Goal: Task Accomplishment & Management: Use online tool/utility

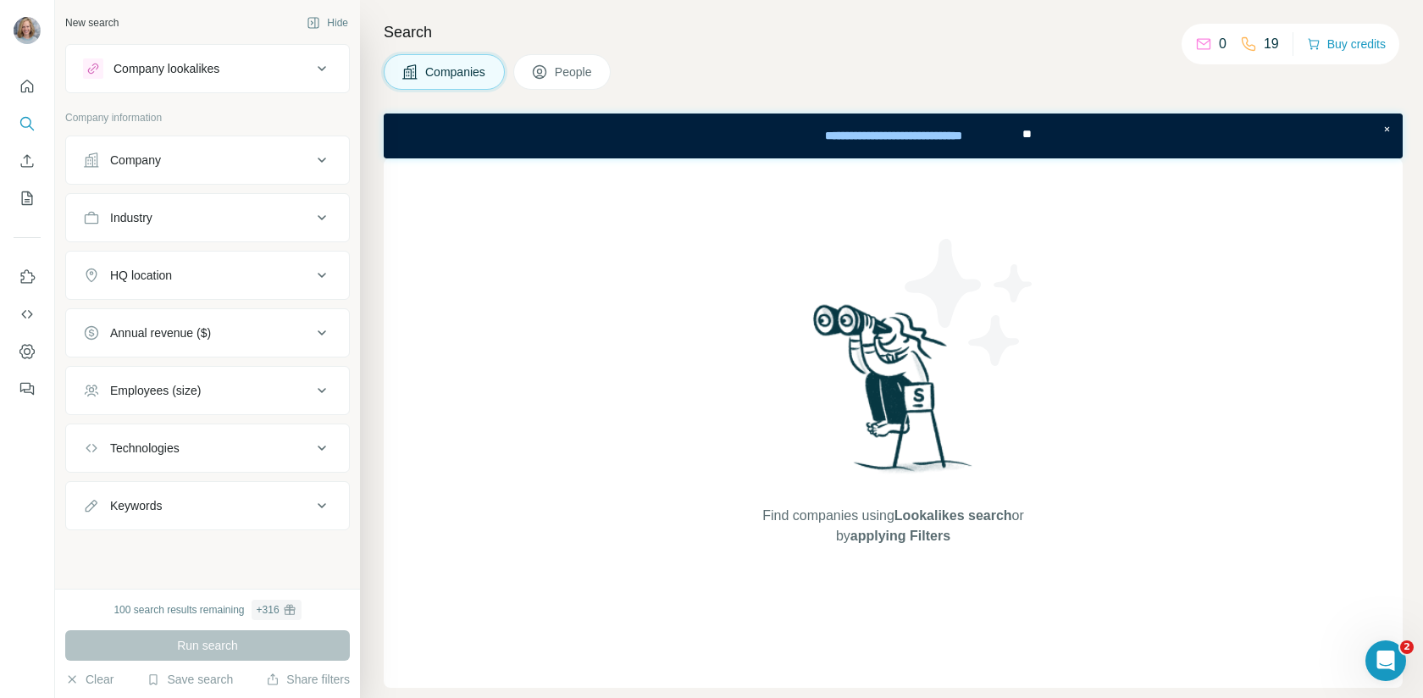
click at [305, 155] on div "Company" at bounding box center [197, 160] width 229 height 17
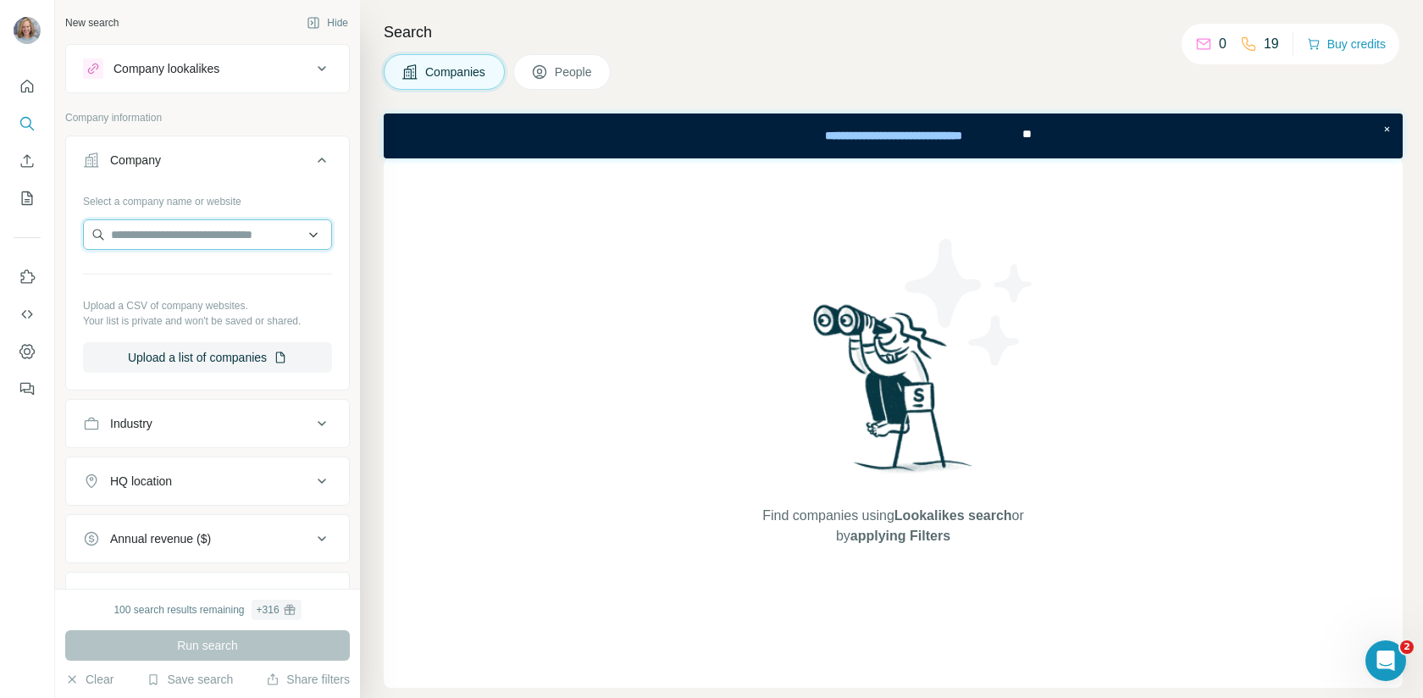
click at [253, 234] on input "text" at bounding box center [207, 234] width 249 height 30
click at [275, 233] on input "**********" at bounding box center [207, 234] width 249 height 30
drag, startPoint x: 275, startPoint y: 233, endPoint x: 106, endPoint y: 229, distance: 169.4
click at [106, 229] on input "**********" at bounding box center [207, 234] width 249 height 30
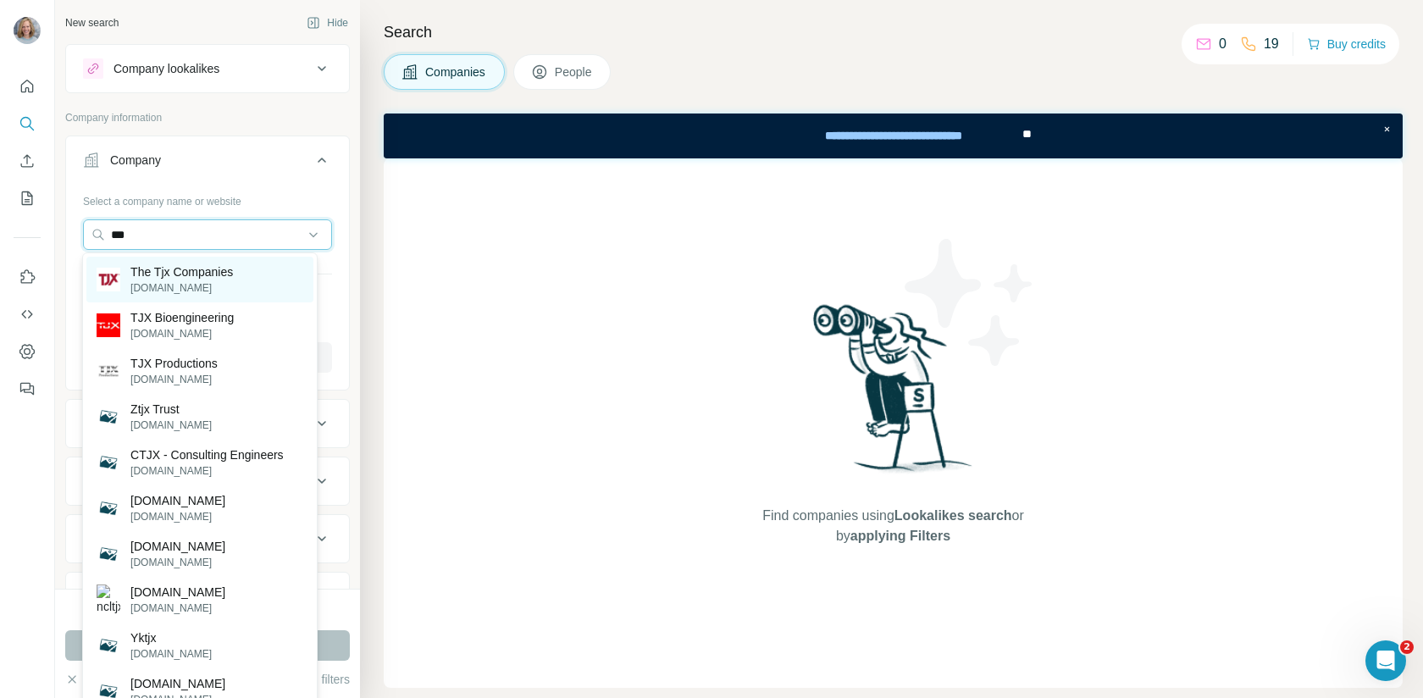
type input "***"
click at [142, 287] on p "[DOMAIN_NAME]" at bounding box center [181, 287] width 102 height 15
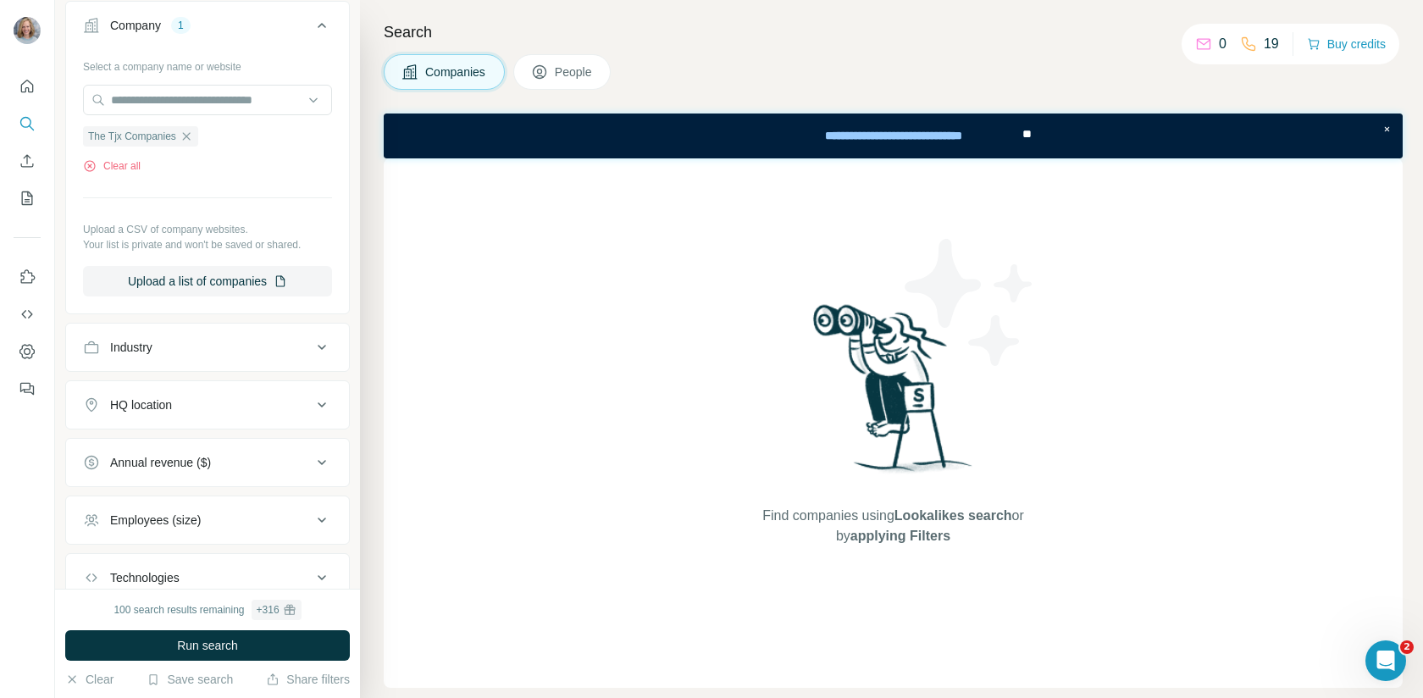
scroll to position [135, 0]
click at [312, 345] on icon at bounding box center [322, 346] width 20 height 20
click at [307, 383] on icon at bounding box center [313, 388] width 17 height 17
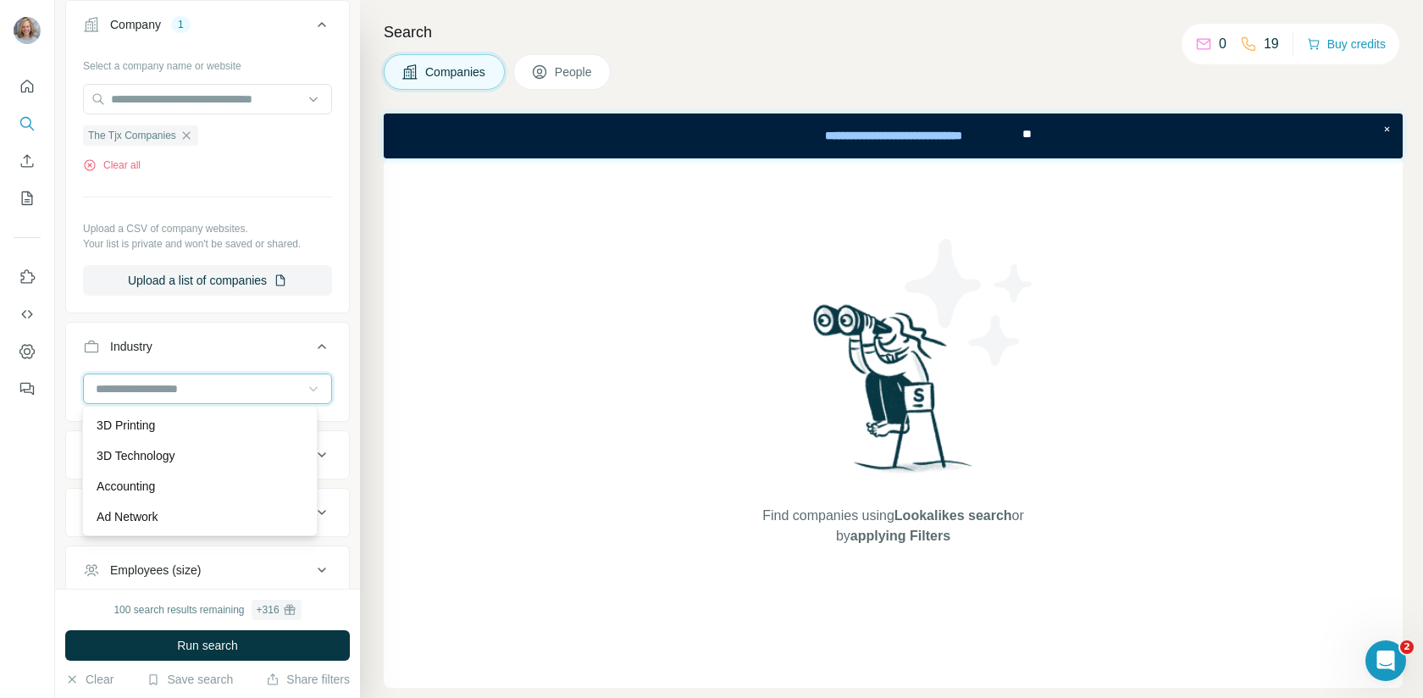
click at [240, 379] on input at bounding box center [198, 388] width 209 height 19
click at [225, 382] on input at bounding box center [198, 388] width 209 height 19
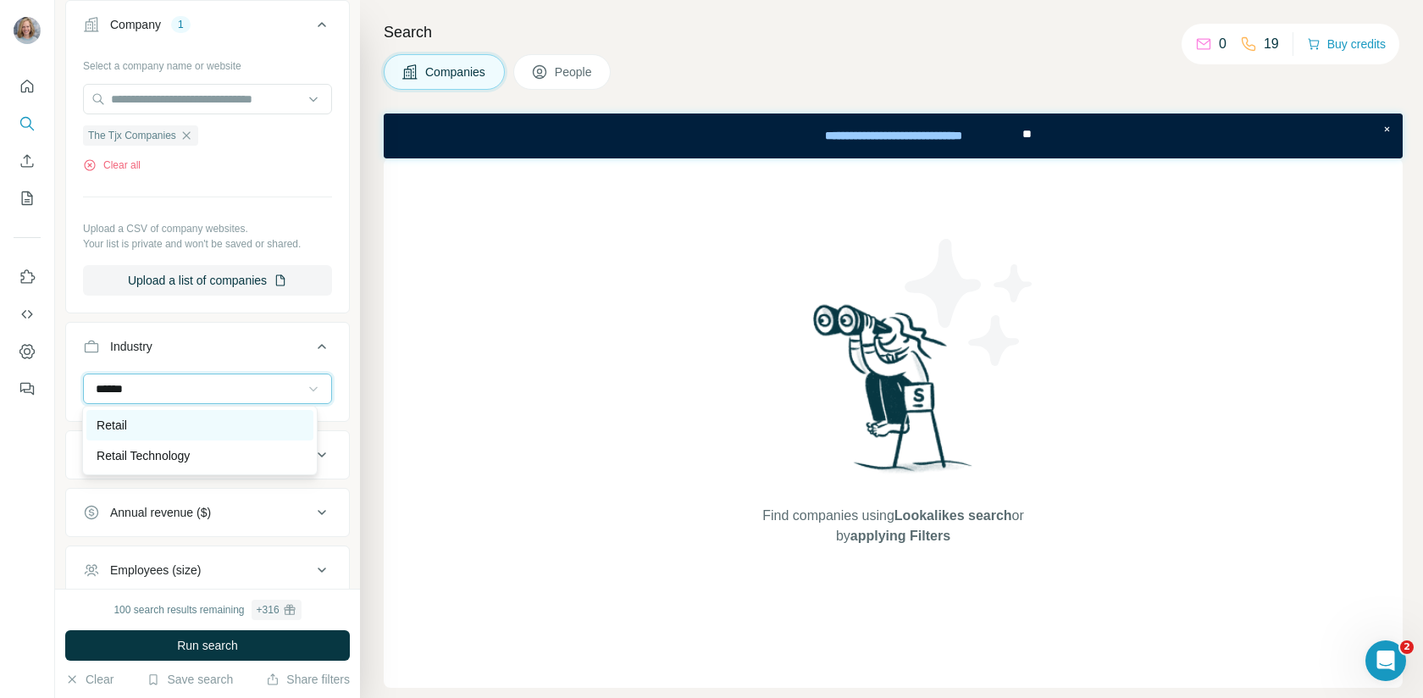
type input "******"
click at [196, 428] on div "Retail" at bounding box center [200, 425] width 207 height 17
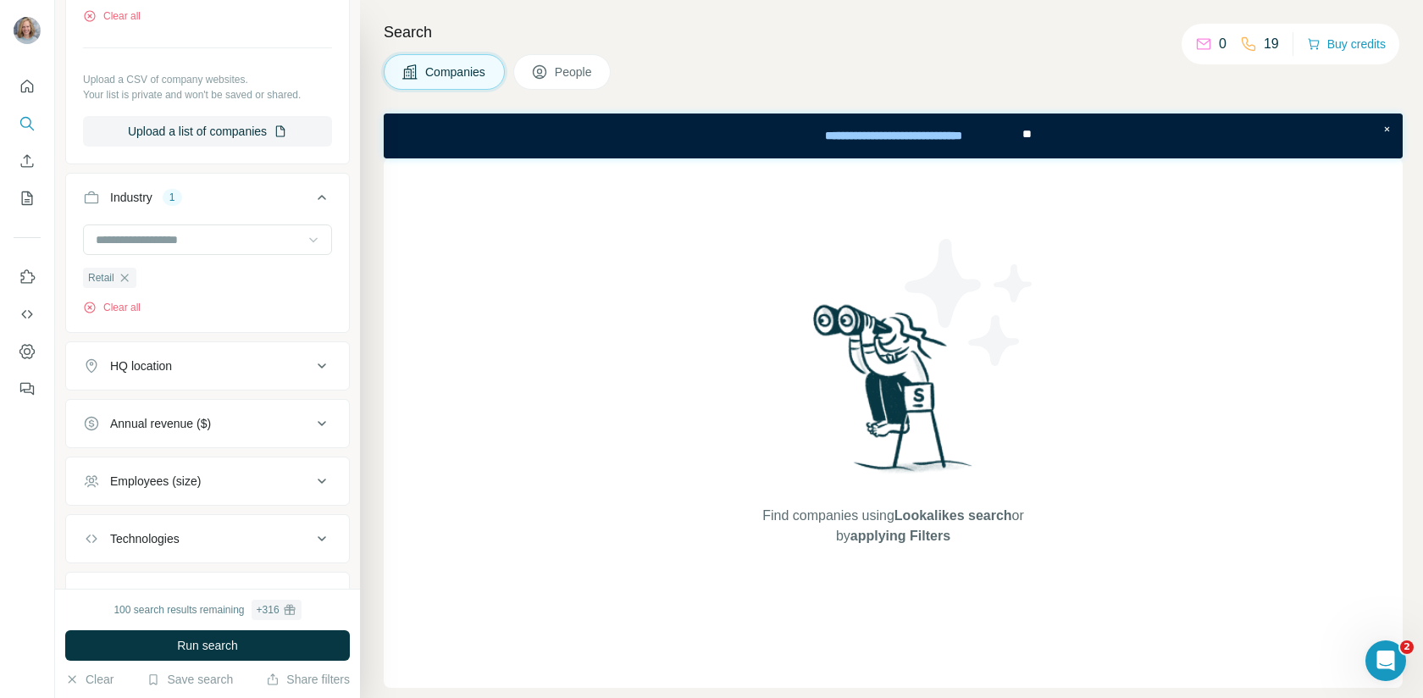
scroll to position [301, 0]
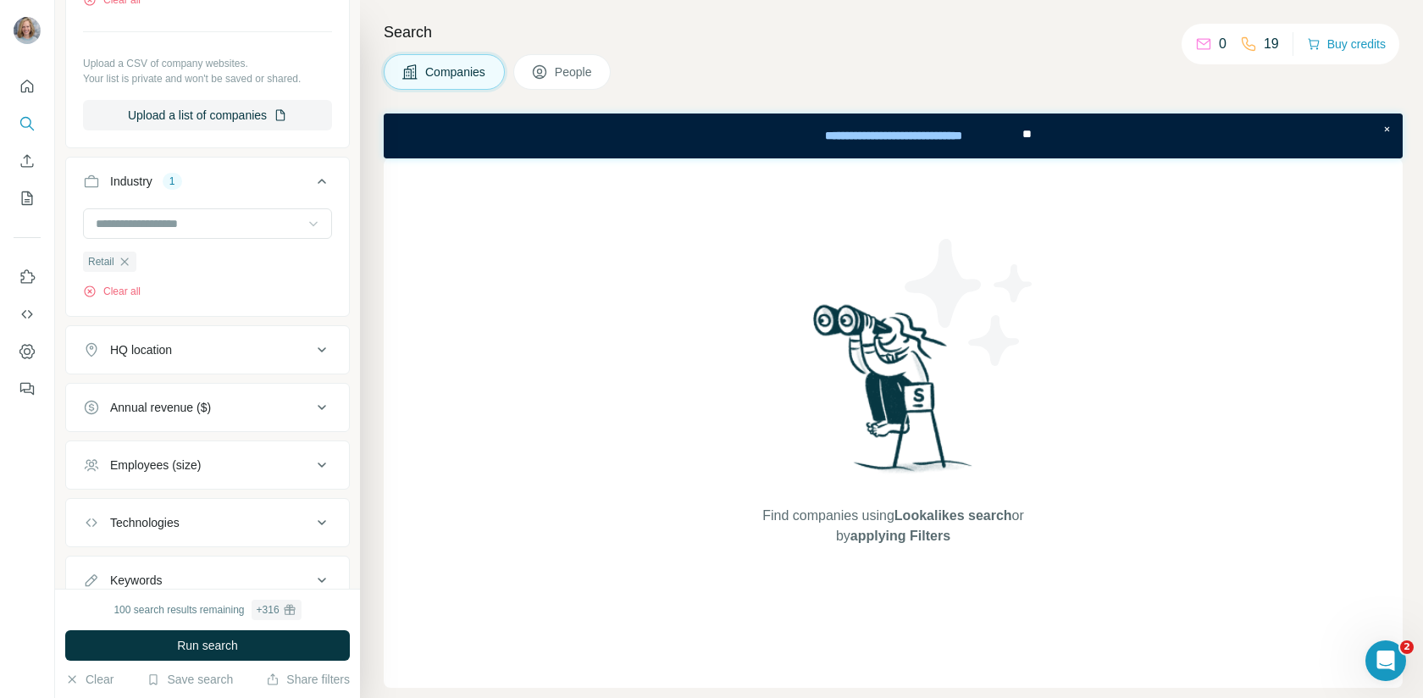
click at [296, 351] on div "HQ location" at bounding box center [197, 349] width 229 height 17
click at [192, 393] on input "text" at bounding box center [207, 392] width 249 height 30
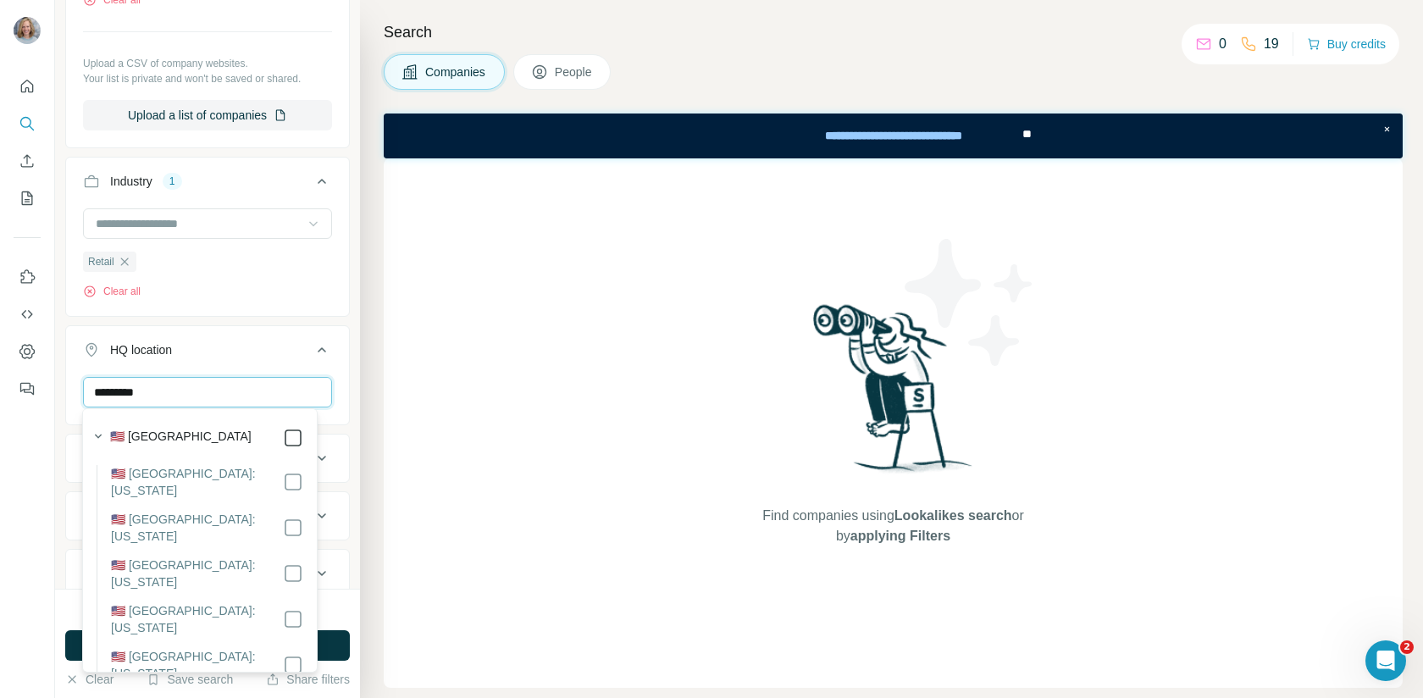
type input "*********"
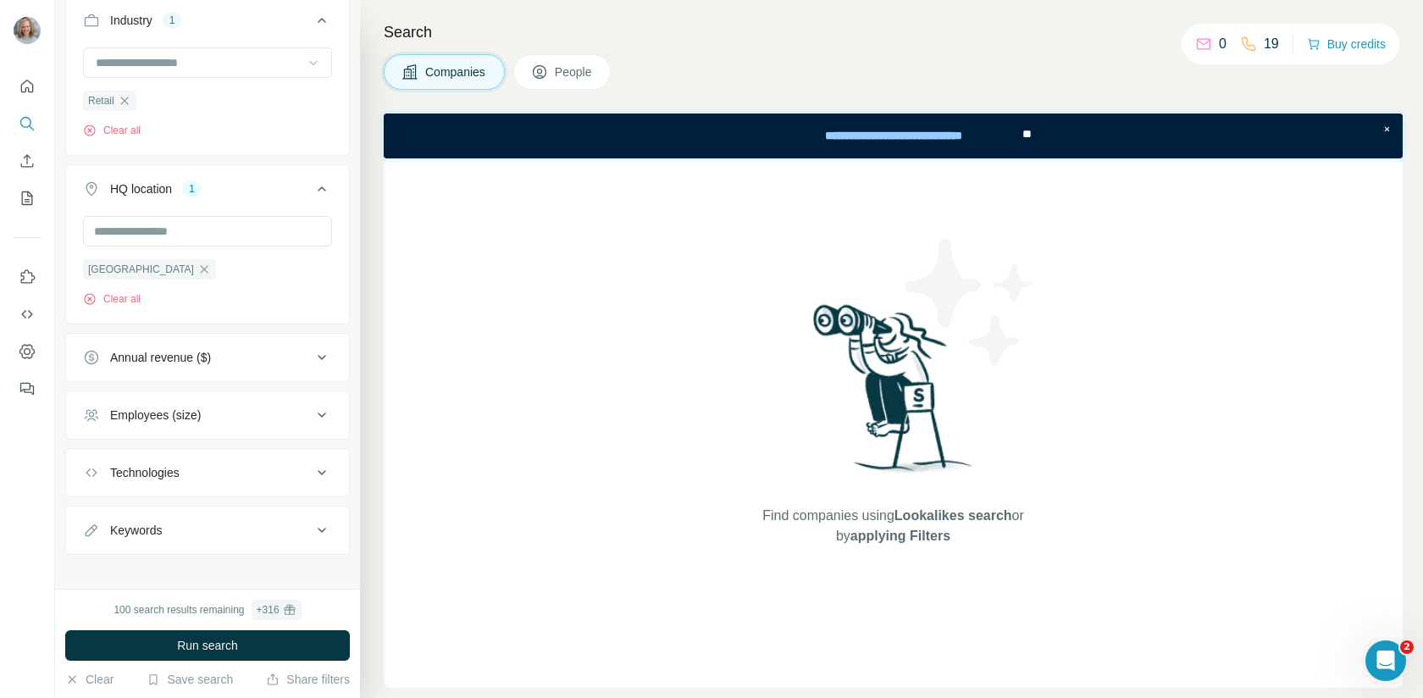
scroll to position [468, 0]
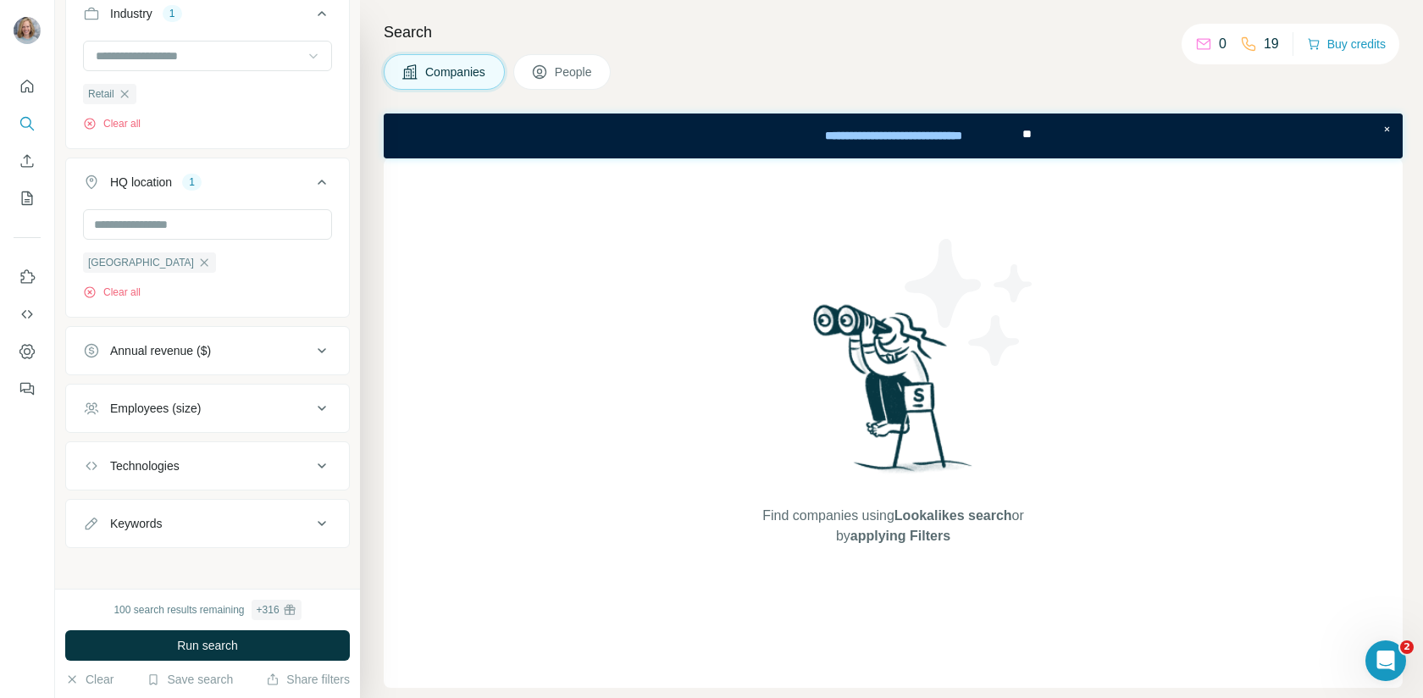
click at [312, 350] on icon at bounding box center [322, 350] width 20 height 20
click at [97, 449] on icon at bounding box center [93, 450] width 20 height 20
click at [97, 474] on icon at bounding box center [93, 482] width 20 height 20
click at [93, 503] on icon at bounding box center [93, 513] width 20 height 20
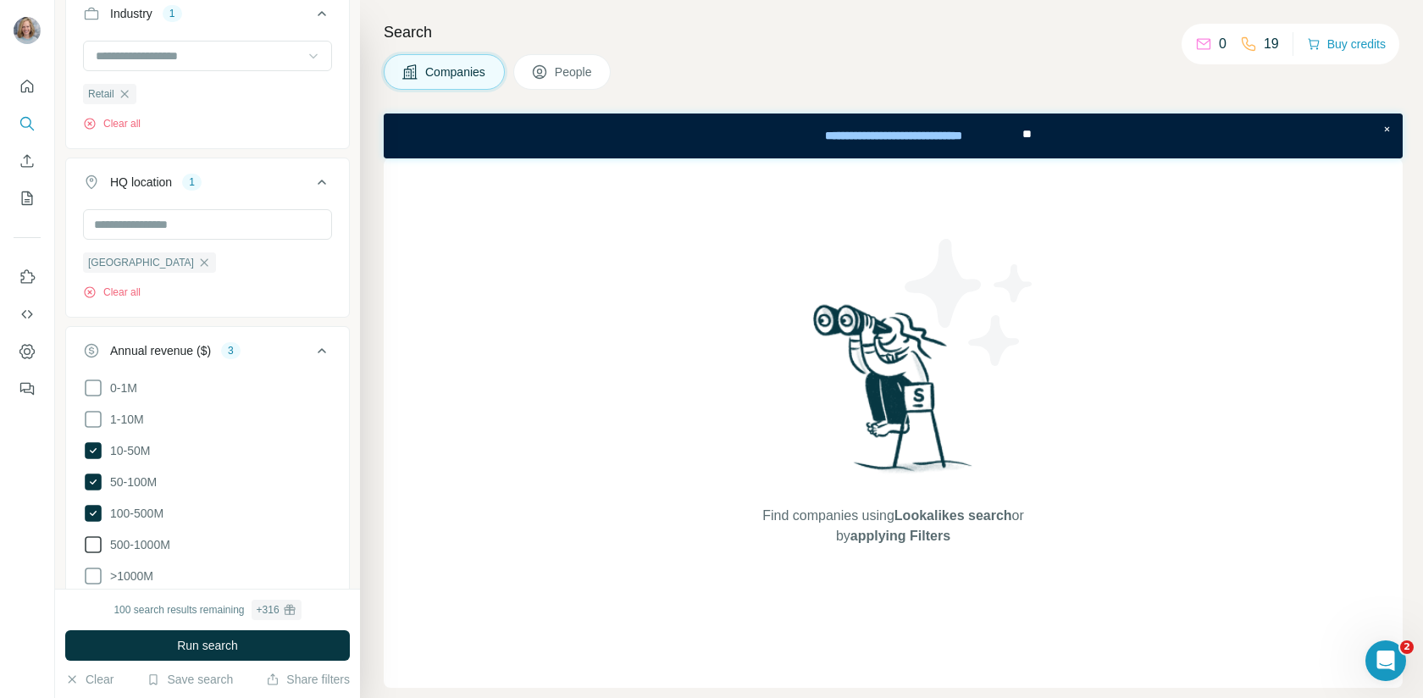
click at [93, 534] on icon at bounding box center [93, 544] width 20 height 20
click at [93, 576] on icon at bounding box center [93, 575] width 17 height 17
click at [96, 450] on icon at bounding box center [93, 450] width 17 height 17
click at [96, 479] on icon at bounding box center [93, 481] width 17 height 17
click at [91, 479] on icon at bounding box center [93, 482] width 20 height 20
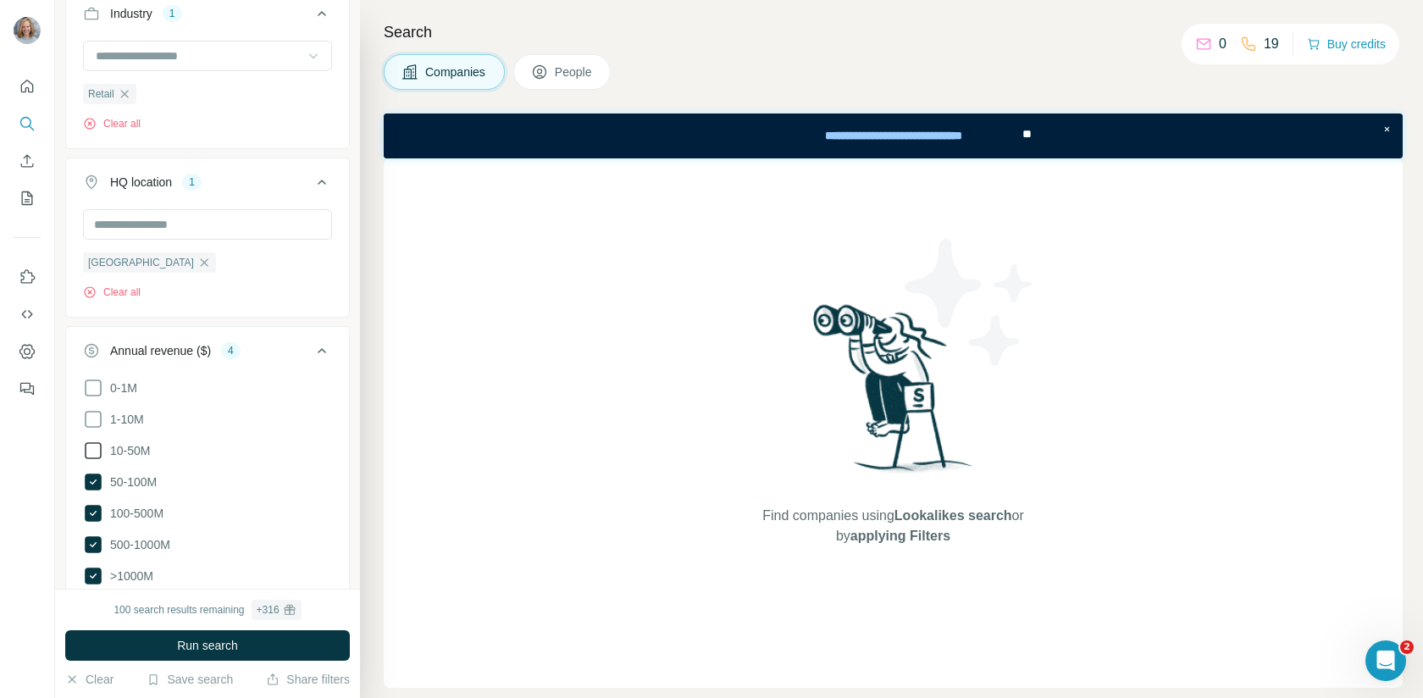
click at [96, 443] on icon at bounding box center [93, 450] width 20 height 20
click at [97, 446] on icon at bounding box center [93, 450] width 17 height 17
click at [97, 453] on icon at bounding box center [93, 450] width 20 height 20
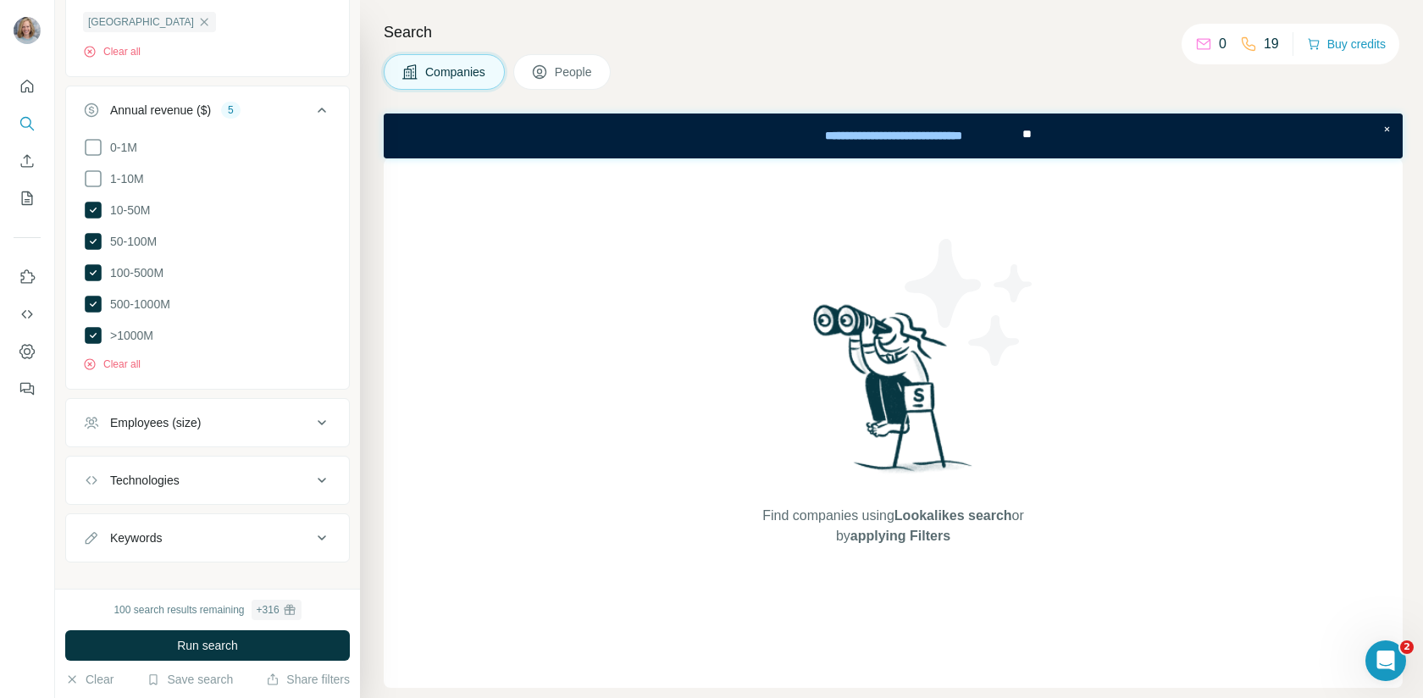
scroll to position [719, 0]
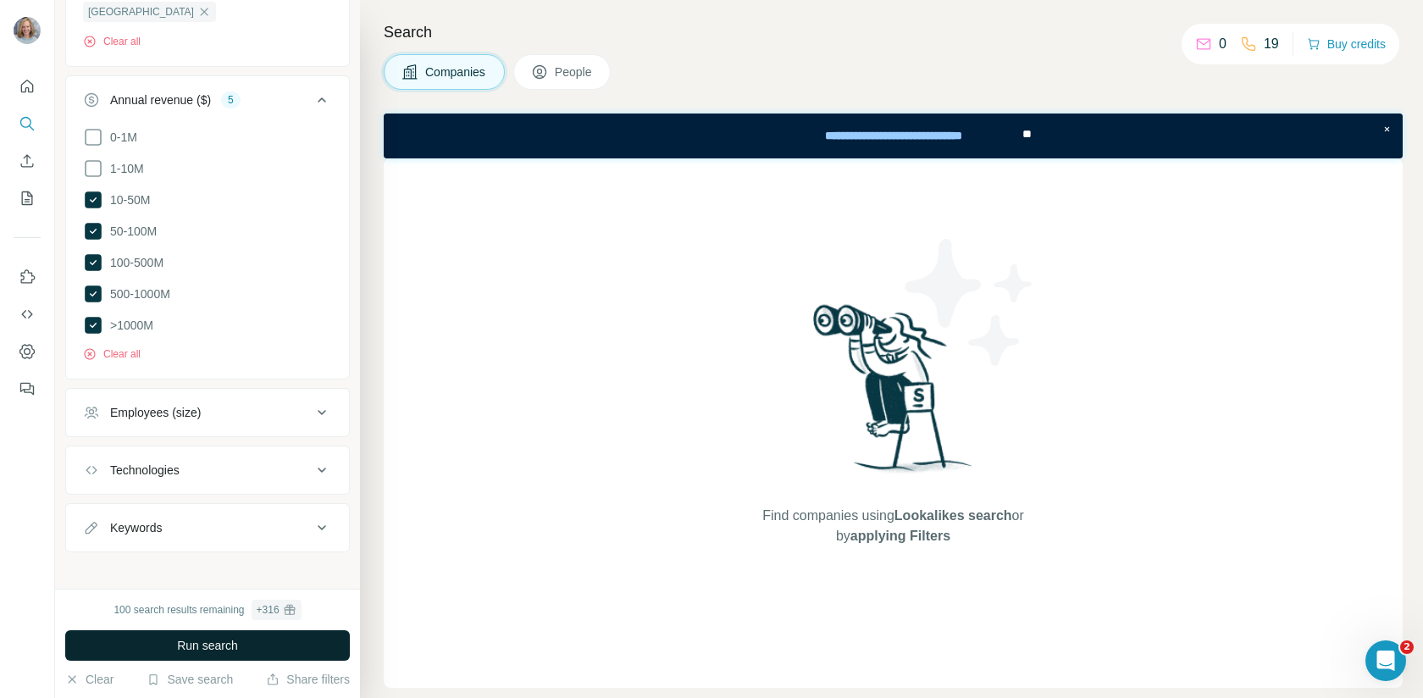
click at [263, 647] on button "Run search" at bounding box center [207, 645] width 285 height 30
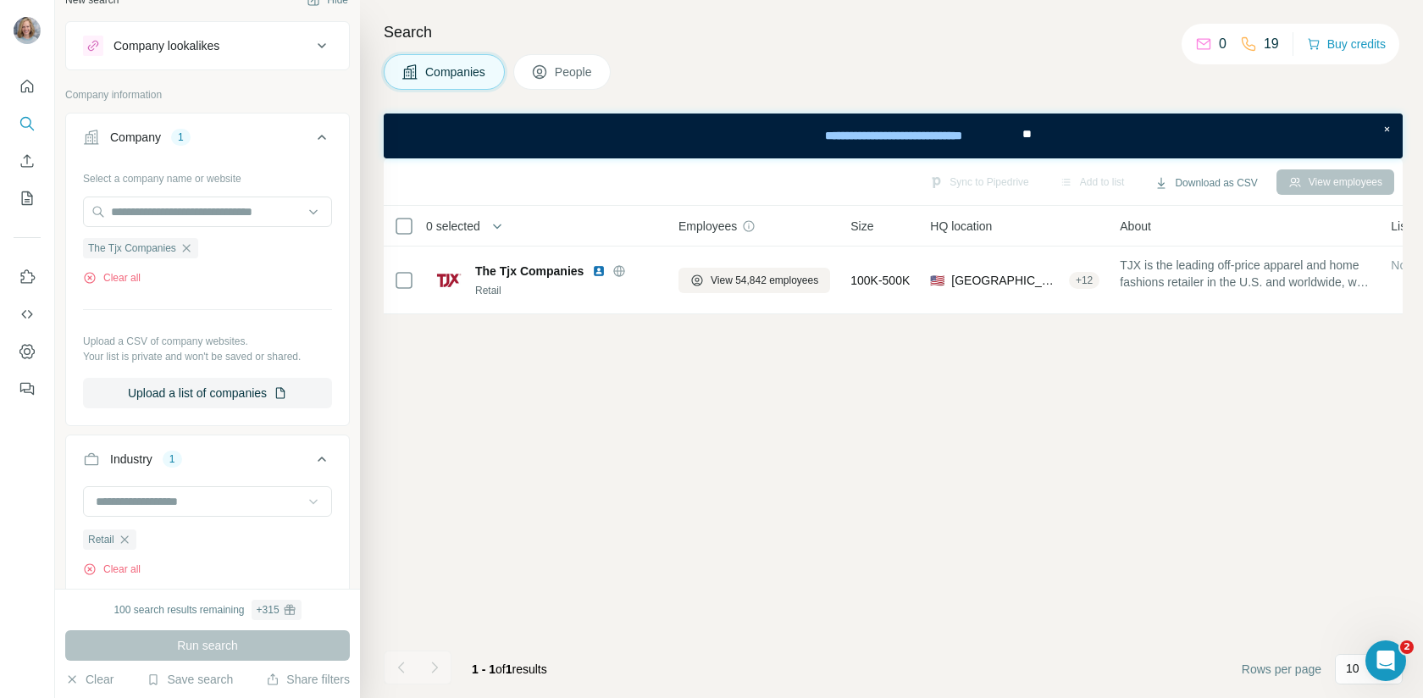
scroll to position [0, 0]
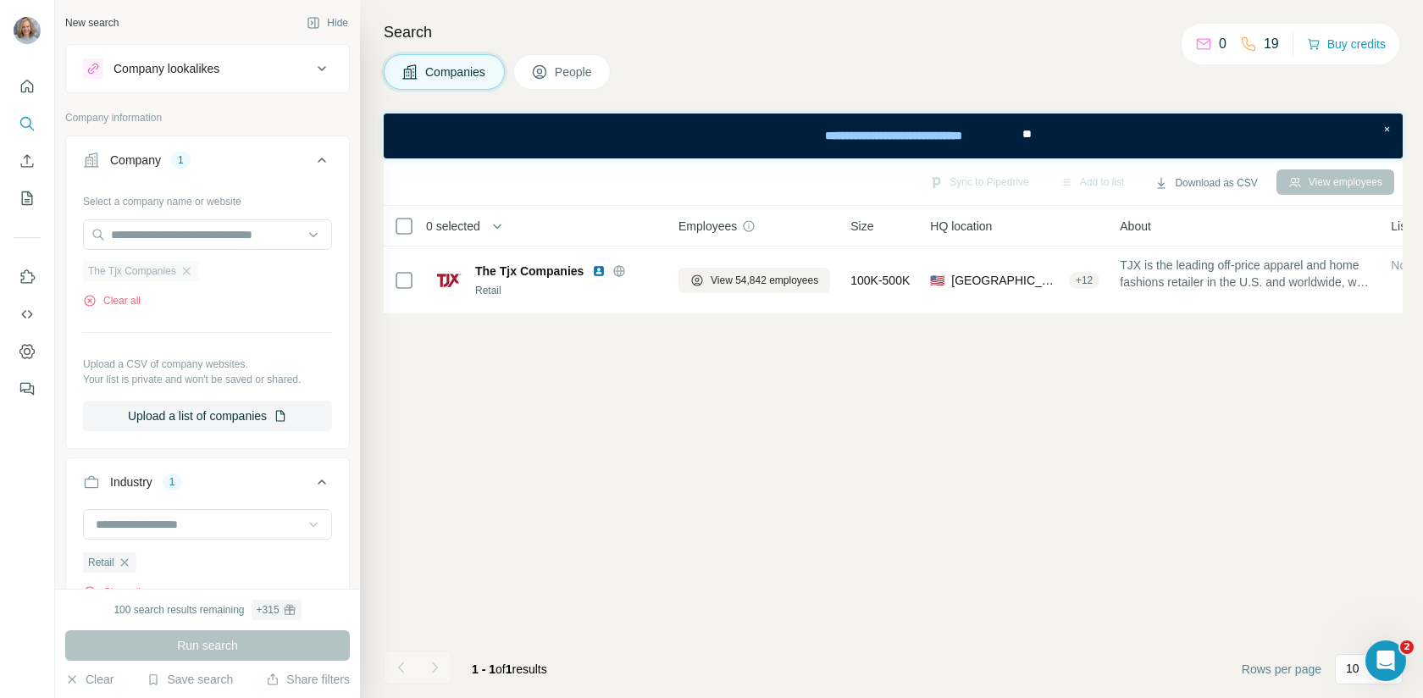
click at [180, 270] on div "The Tjx Companies" at bounding box center [140, 271] width 115 height 20
click at [192, 265] on icon "button" at bounding box center [187, 271] width 14 height 14
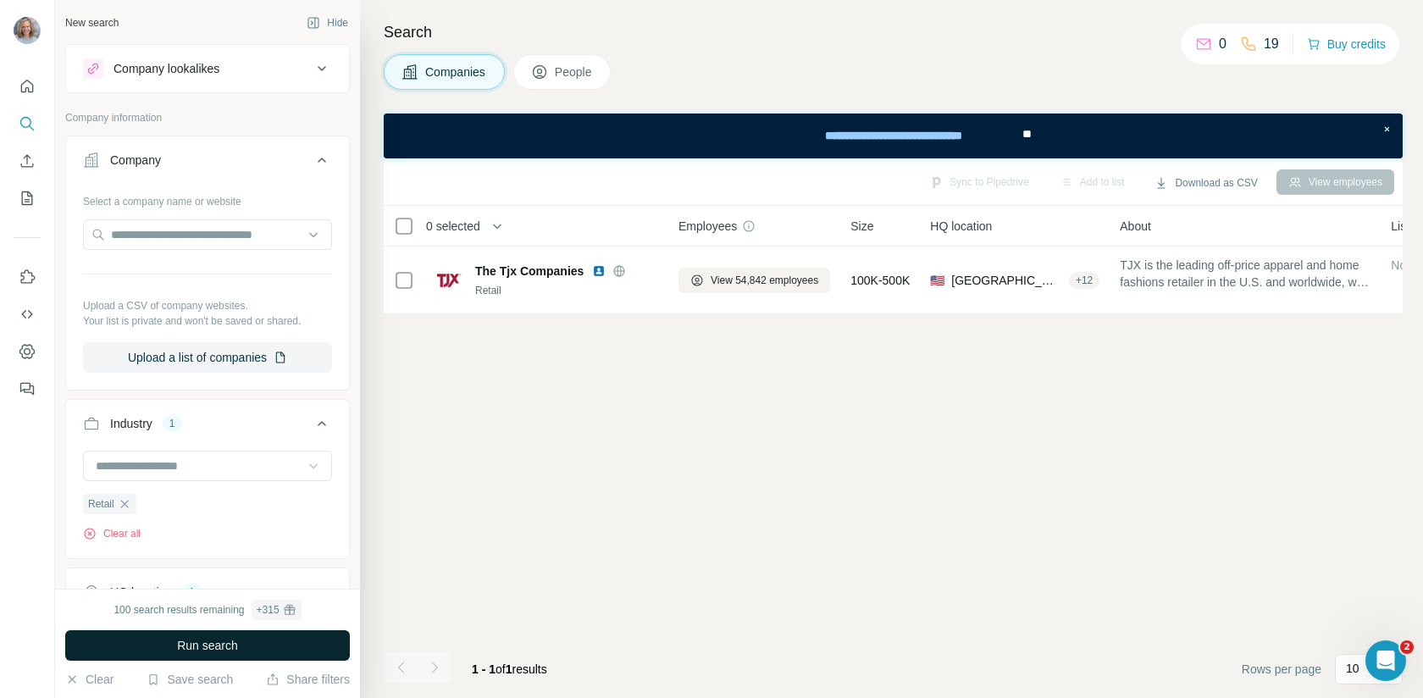
click at [304, 643] on button "Run search" at bounding box center [207, 645] width 285 height 30
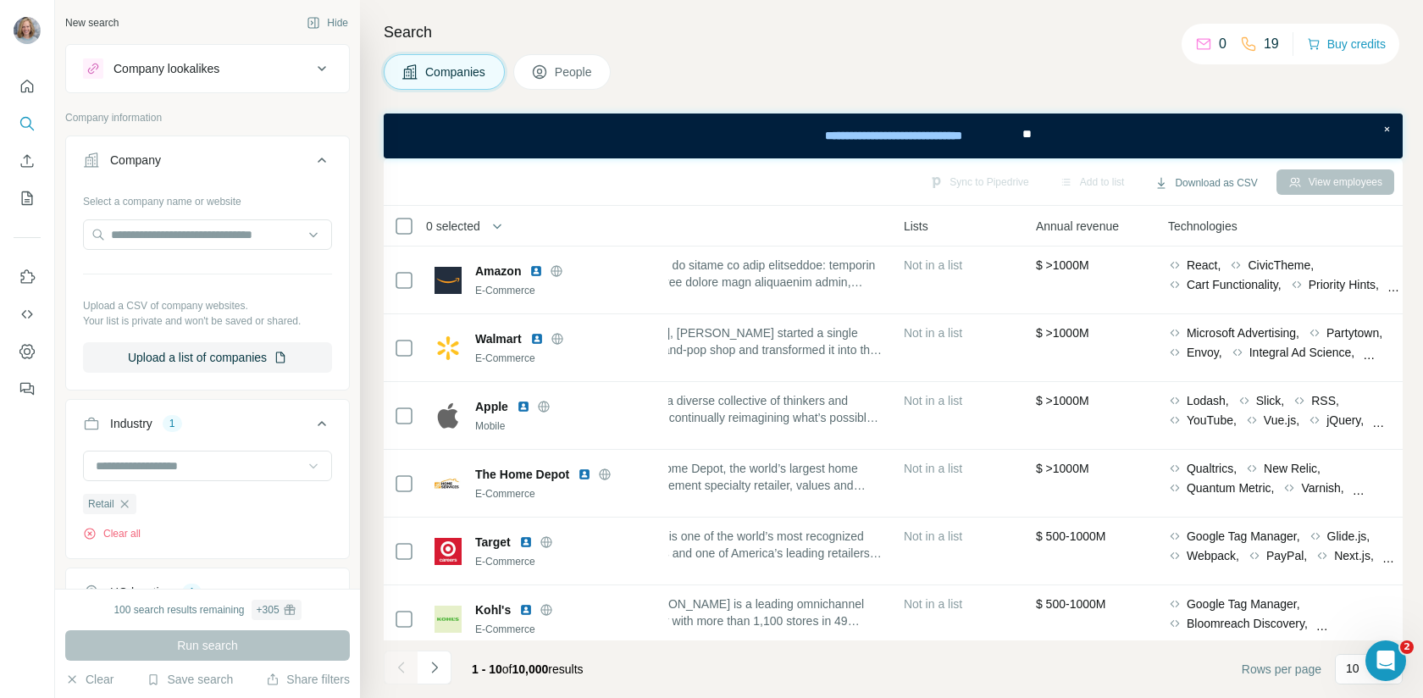
scroll to position [0, 501]
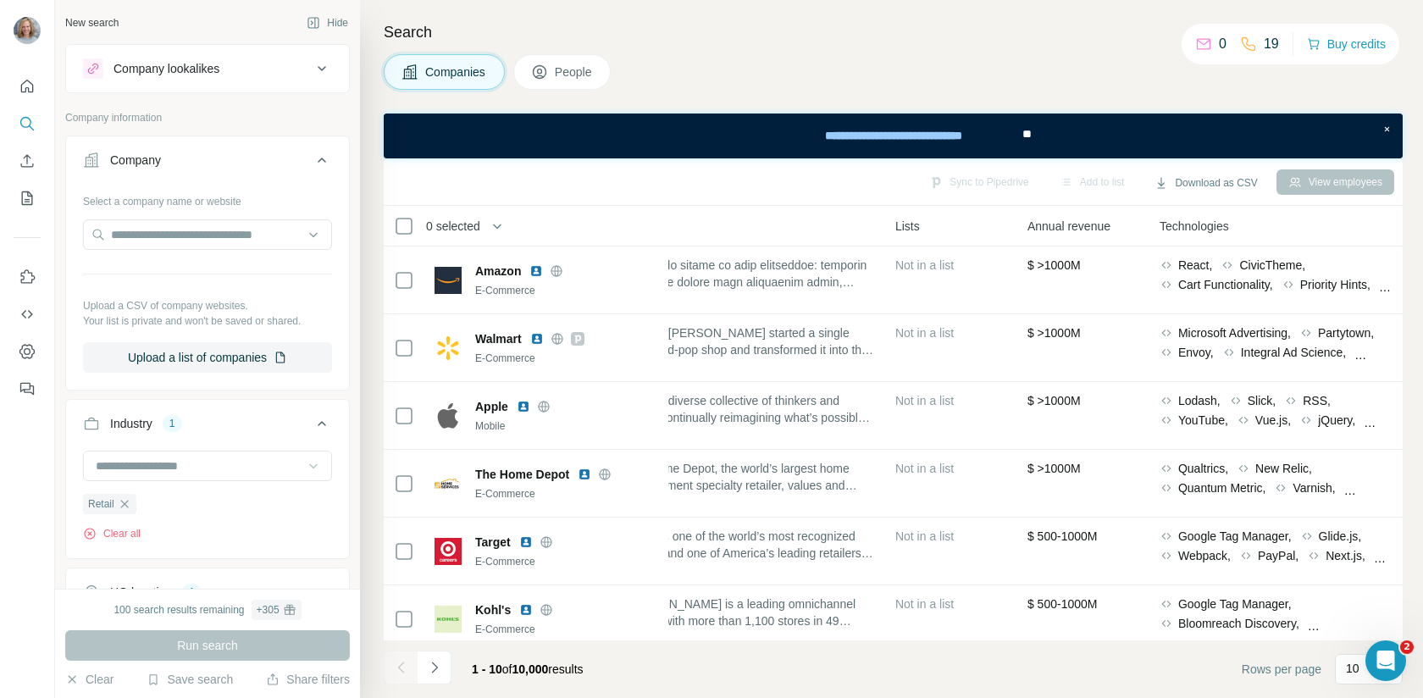
click at [1131, 228] on div "Annual revenue" at bounding box center [1083, 225] width 112 height 19
click at [1086, 229] on span "Annual revenue" at bounding box center [1068, 226] width 83 height 17
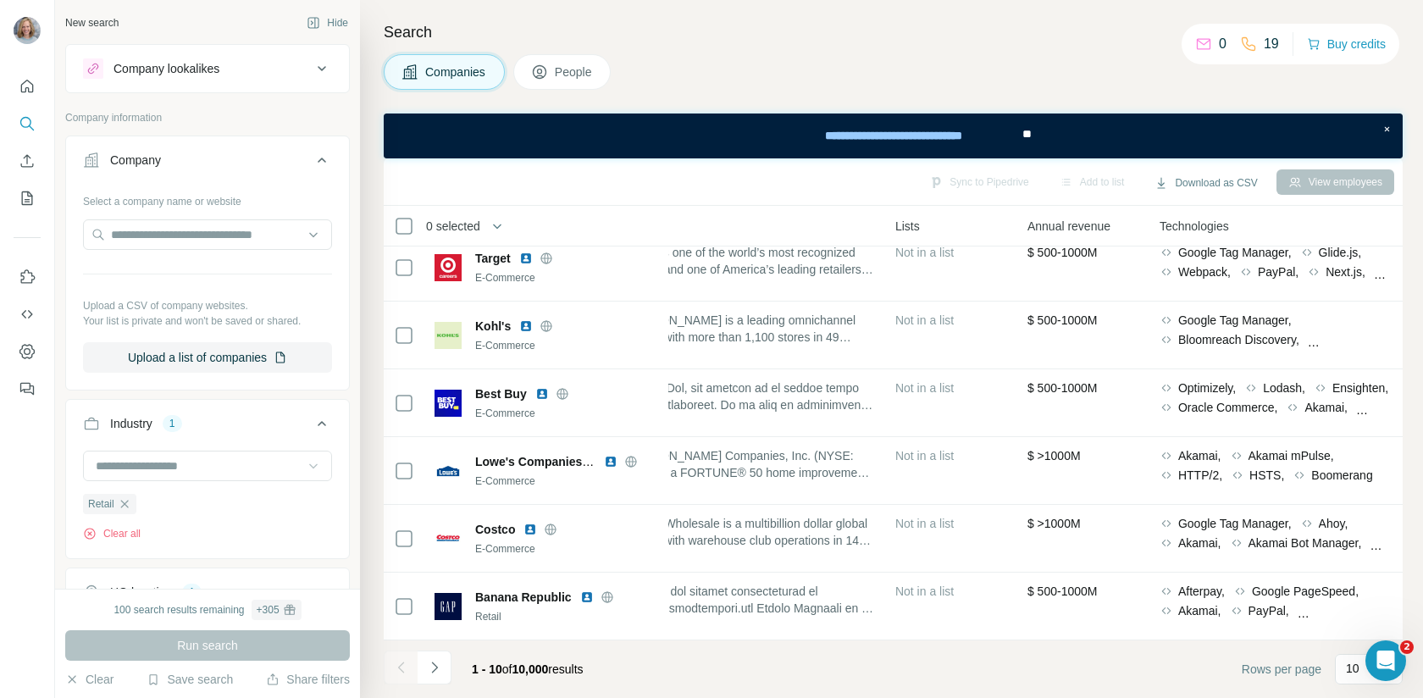
scroll to position [292, 501]
click at [1350, 675] on p "10" at bounding box center [1352, 668] width 14 height 17
click at [1362, 541] on p "60" at bounding box center [1356, 540] width 14 height 17
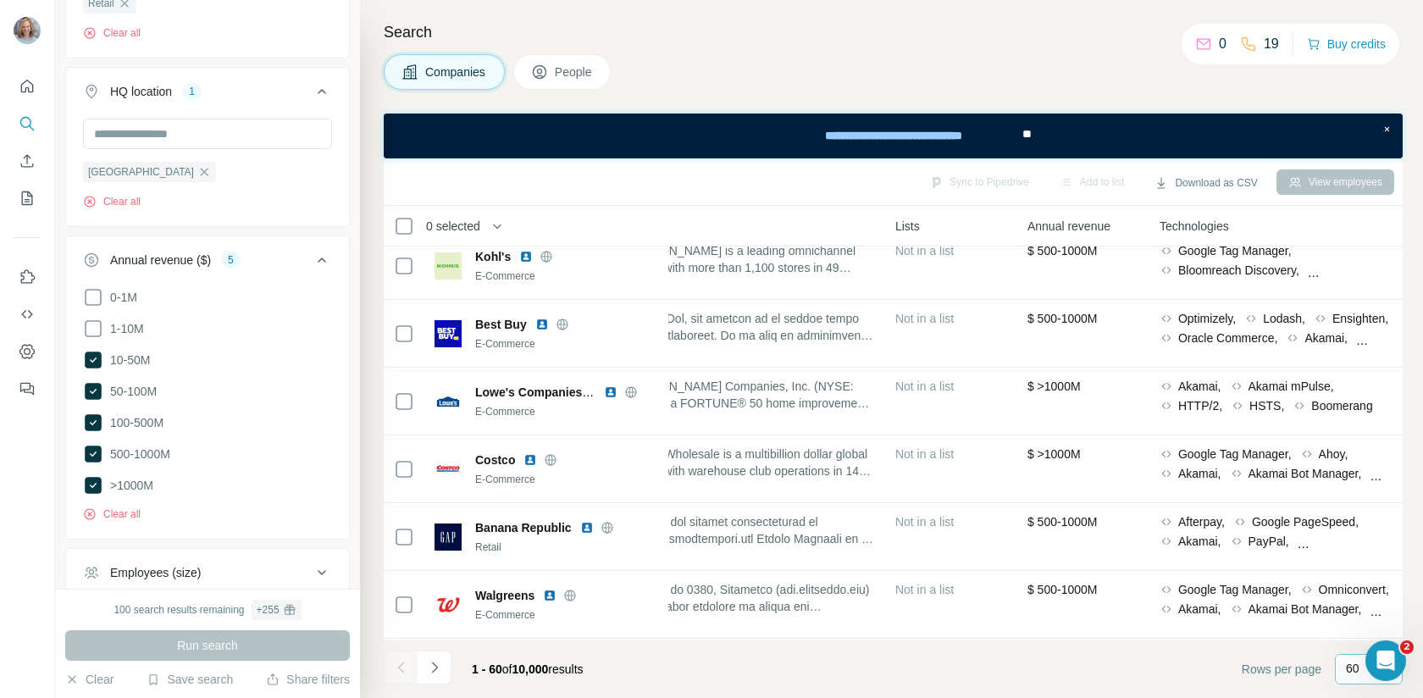
scroll to position [503, 0]
click at [88, 482] on icon at bounding box center [93, 482] width 17 height 17
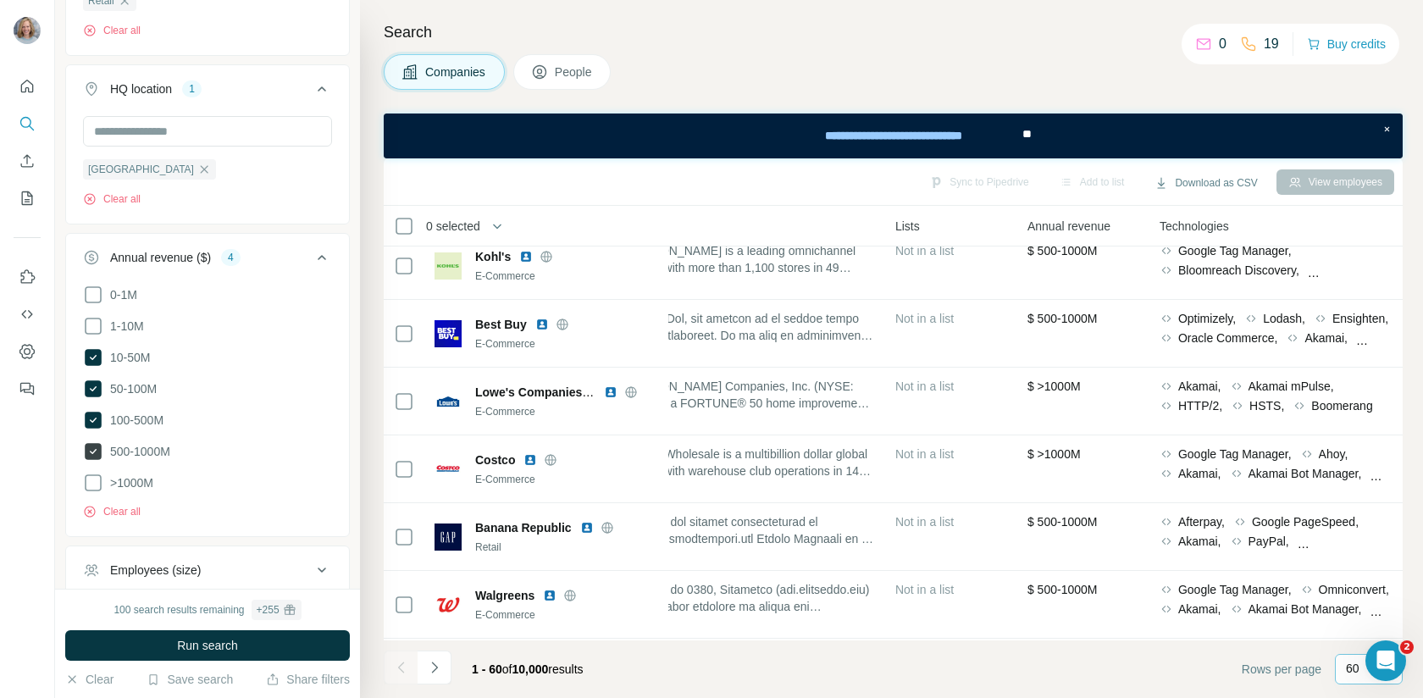
click at [93, 449] on icon at bounding box center [93, 451] width 7 height 5
click at [93, 444] on icon at bounding box center [93, 451] width 20 height 20
click at [191, 646] on span "Run search" at bounding box center [207, 645] width 61 height 17
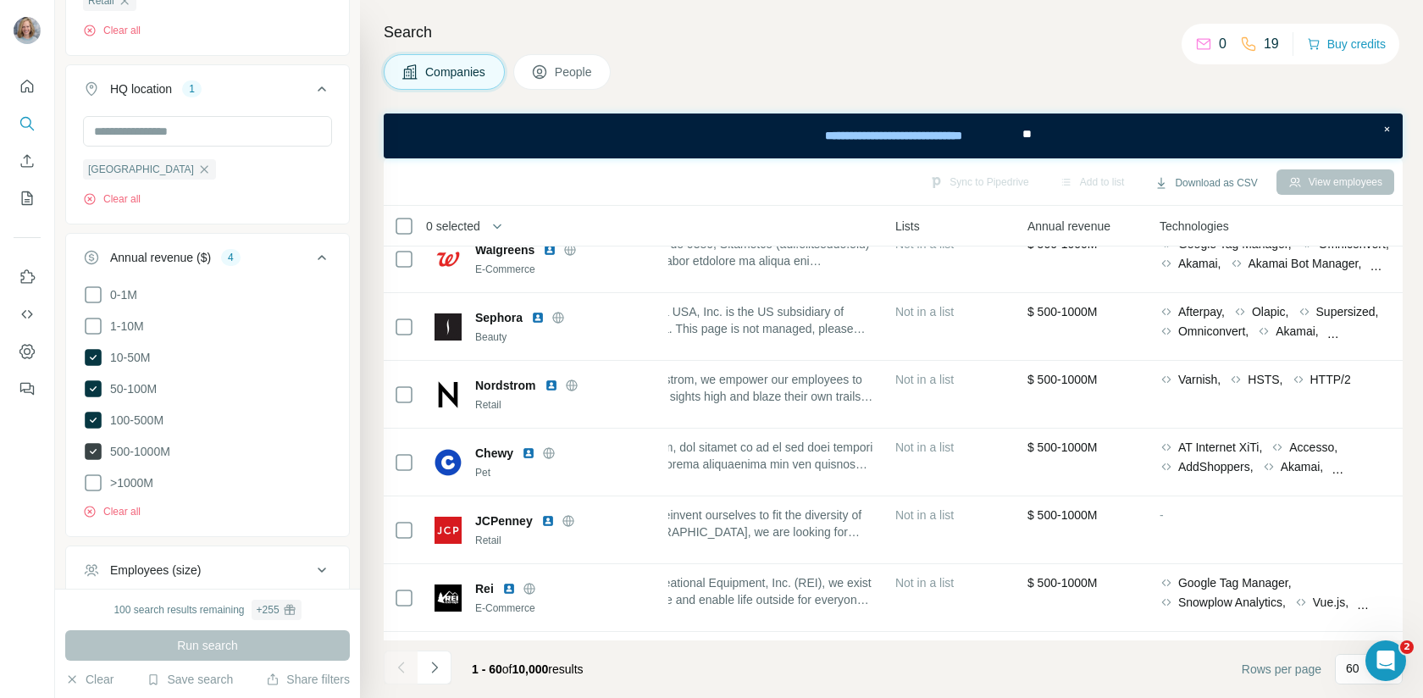
scroll to position [353, 501]
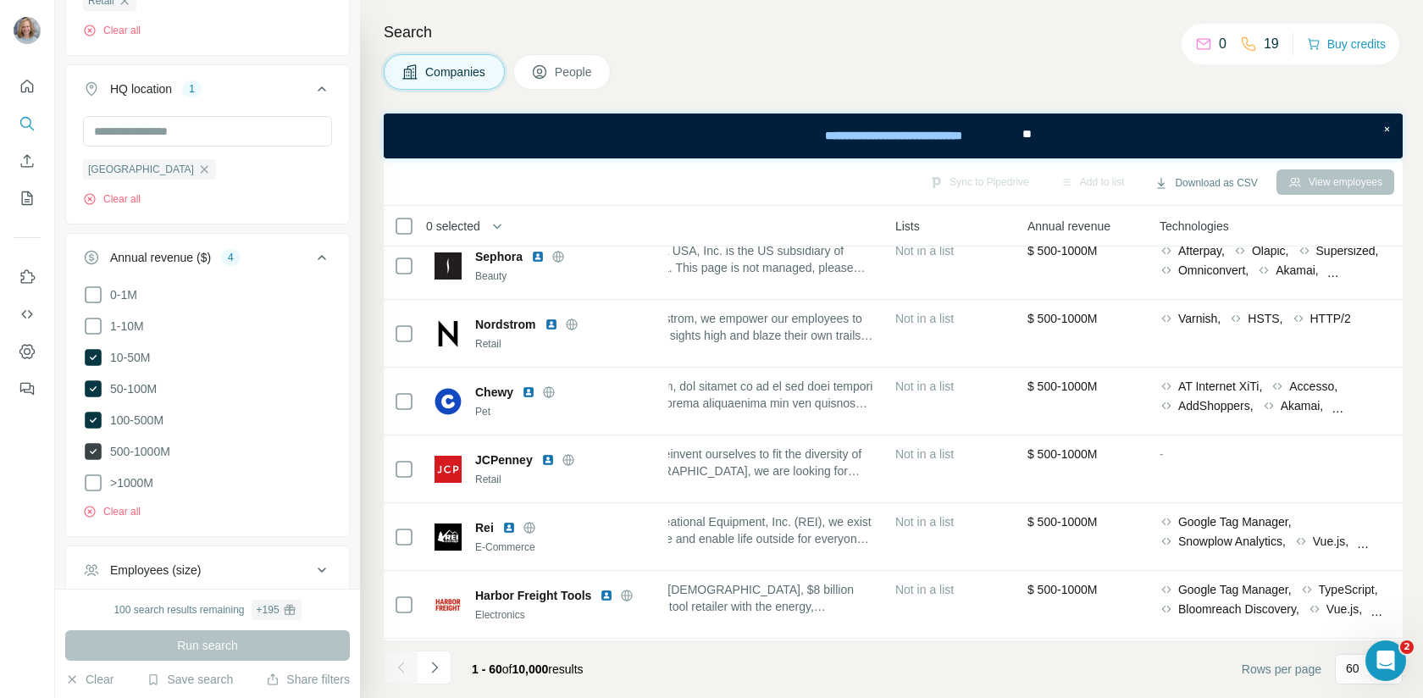
click at [91, 449] on icon at bounding box center [93, 451] width 7 height 5
click at [250, 642] on button "Run search" at bounding box center [207, 645] width 285 height 30
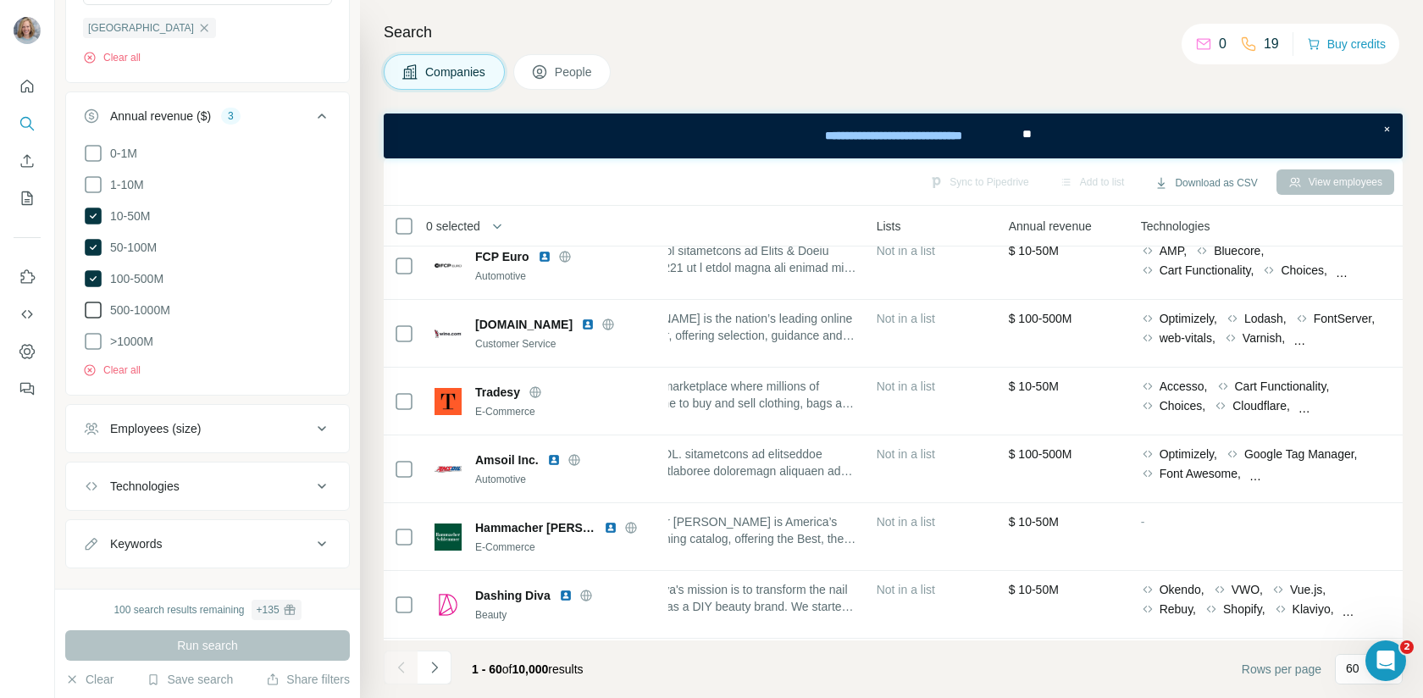
scroll to position [647, 0]
click at [313, 473] on icon at bounding box center [322, 483] width 20 height 20
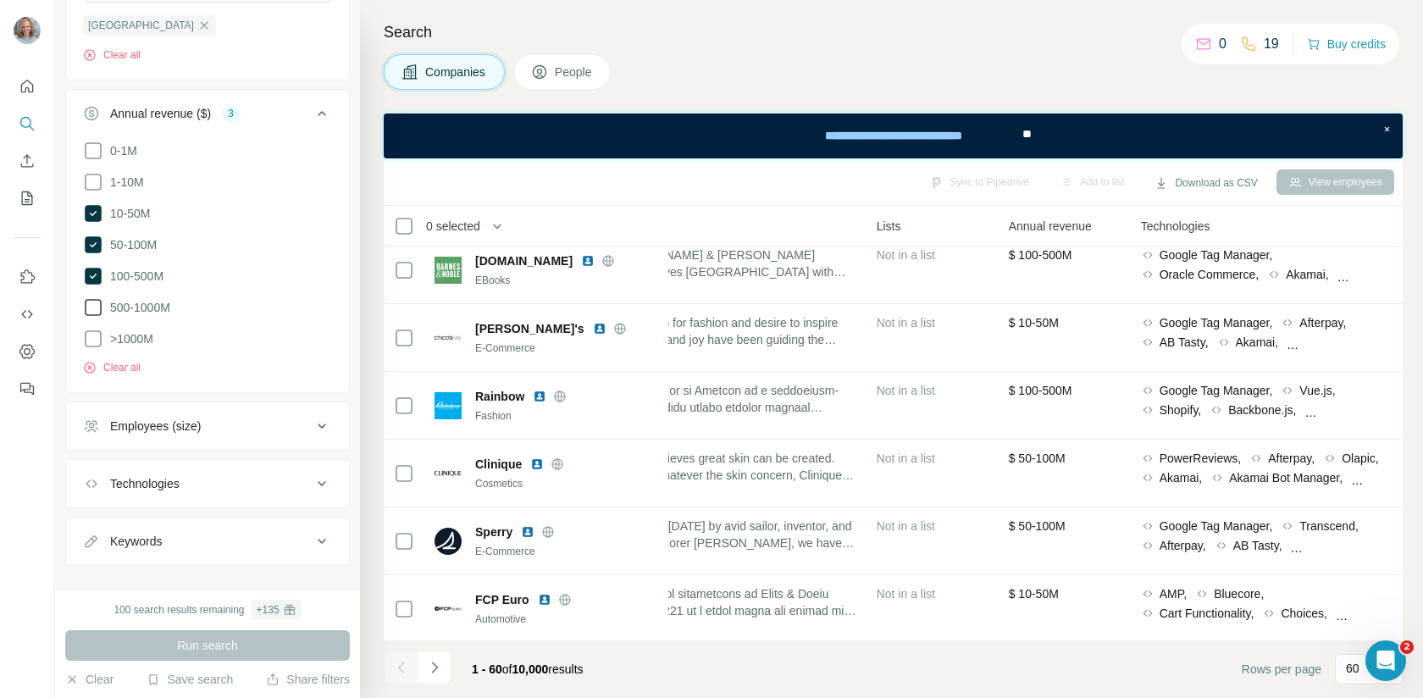
scroll to position [0, 501]
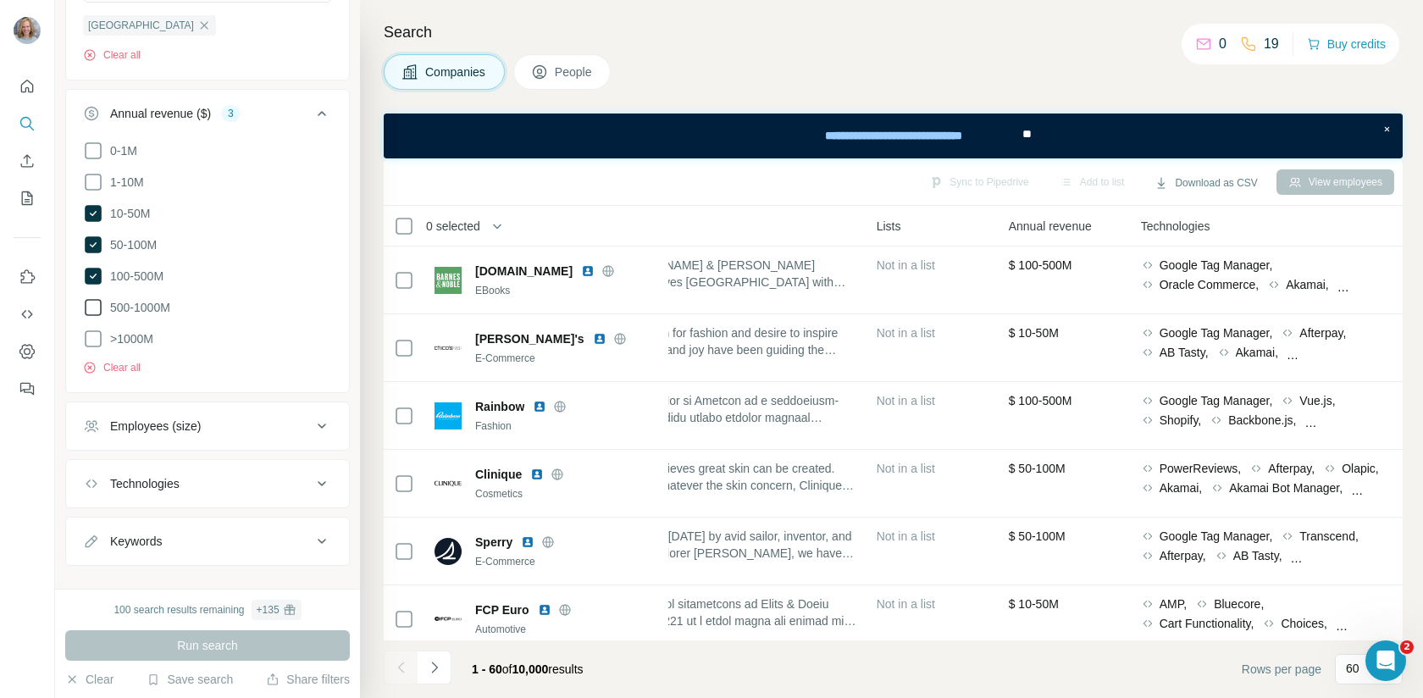
click at [97, 298] on icon at bounding box center [93, 307] width 20 height 20
click at [238, 638] on span "Run search" at bounding box center [207, 645] width 61 height 17
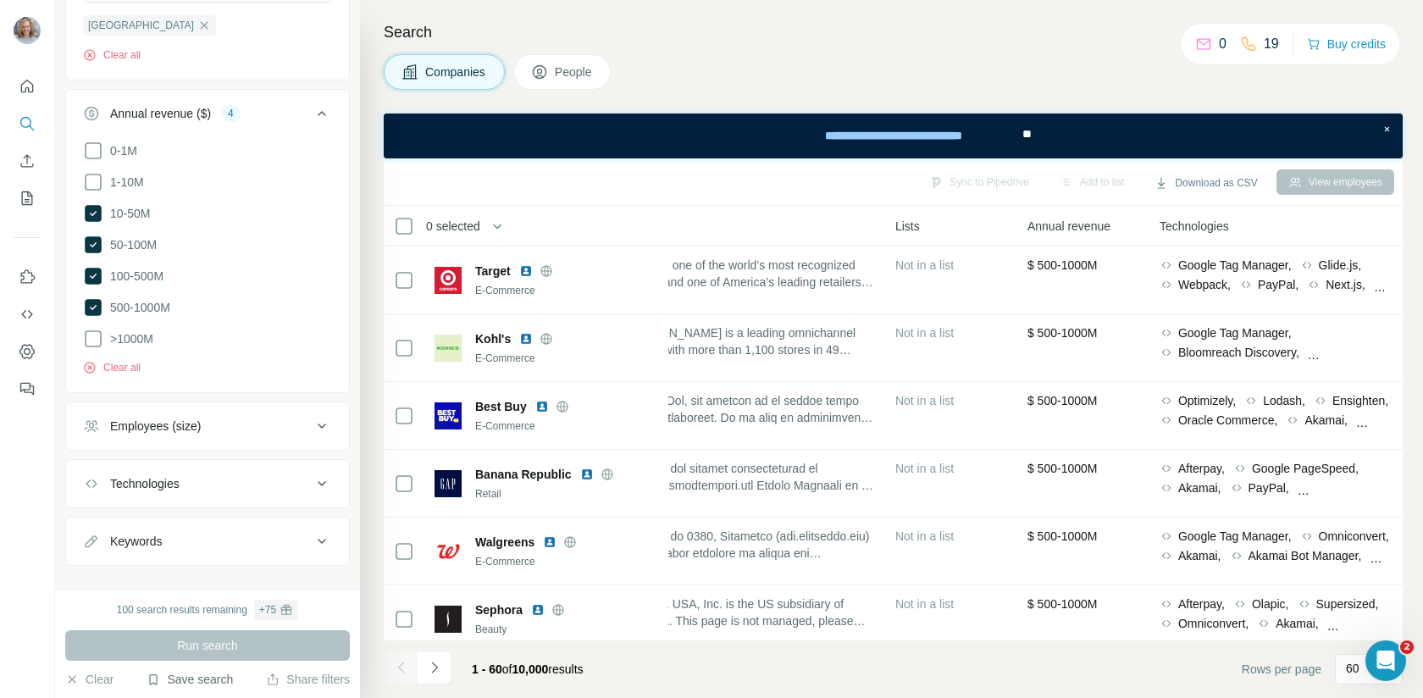
click at [169, 681] on button "Save search" at bounding box center [189, 679] width 86 height 17
click at [207, 610] on div "Save search" at bounding box center [236, 616] width 179 height 34
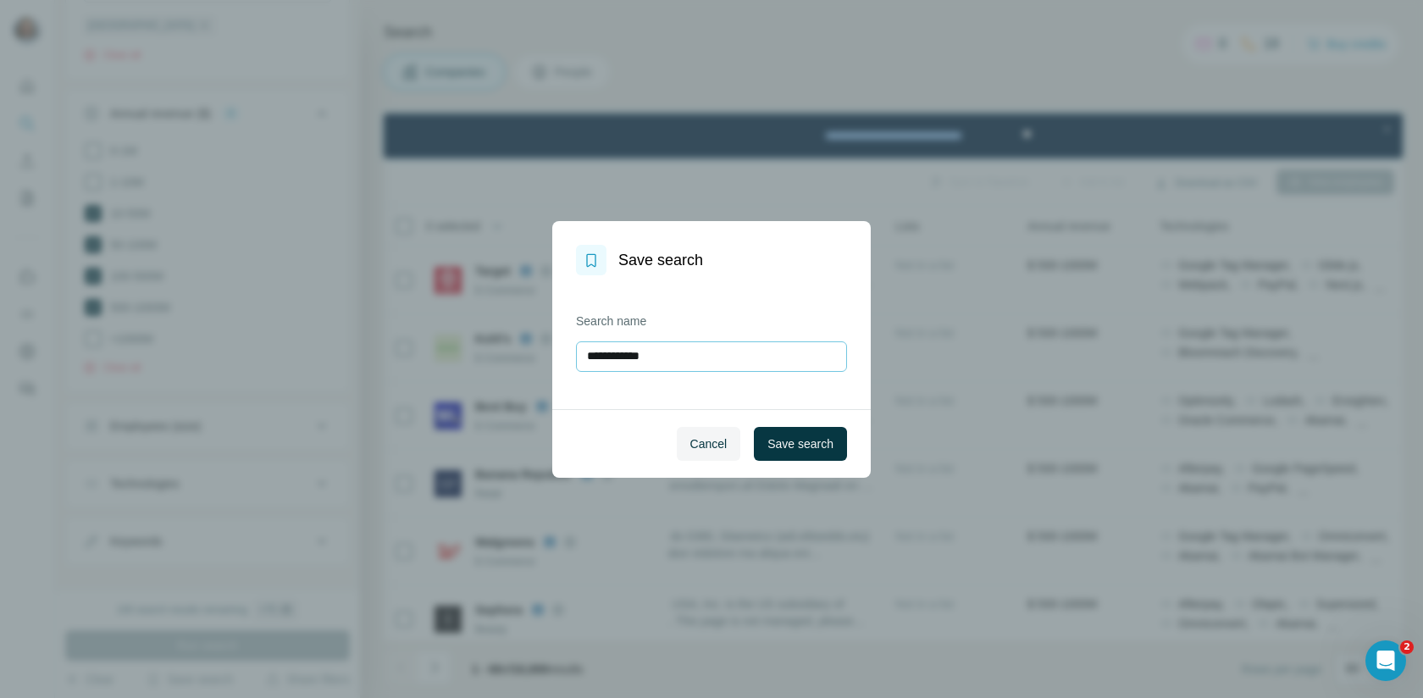
click at [584, 357] on input "**********" at bounding box center [711, 356] width 271 height 30
type input "**********"
click at [794, 445] on span "Save search" at bounding box center [800, 443] width 66 height 17
